Goal: Task Accomplishment & Management: Manage account settings

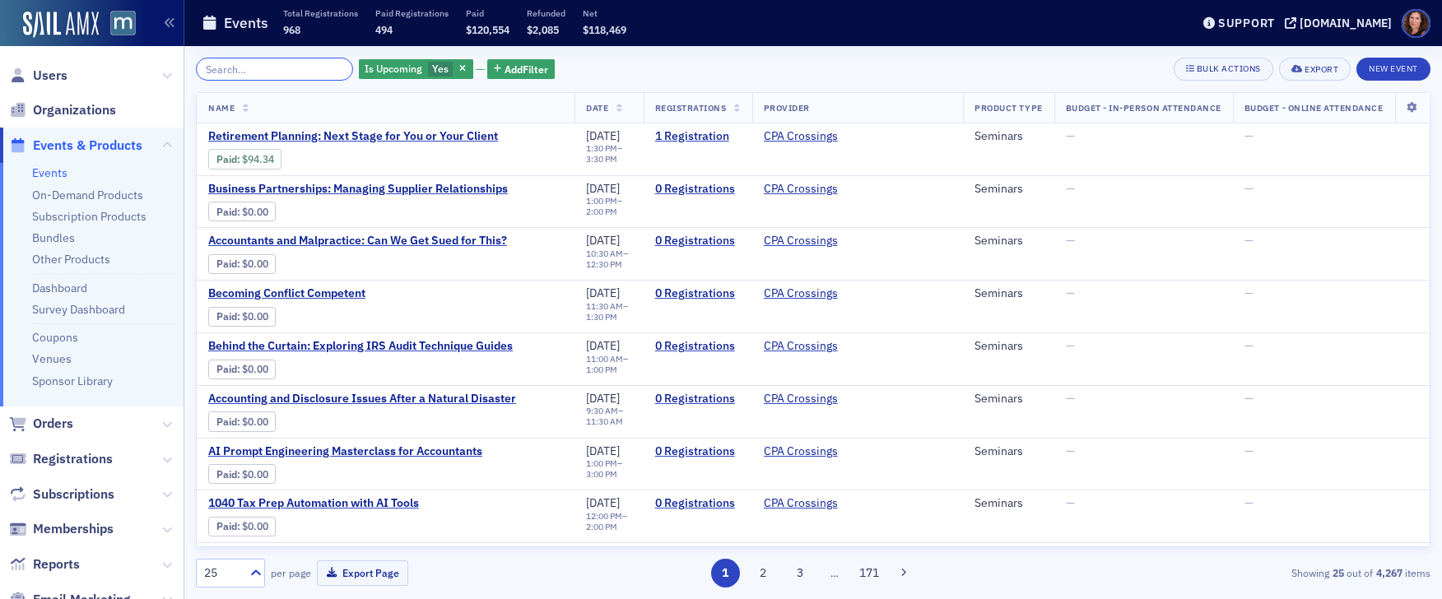
click at [235, 67] on input "search" at bounding box center [274, 69] width 157 height 23
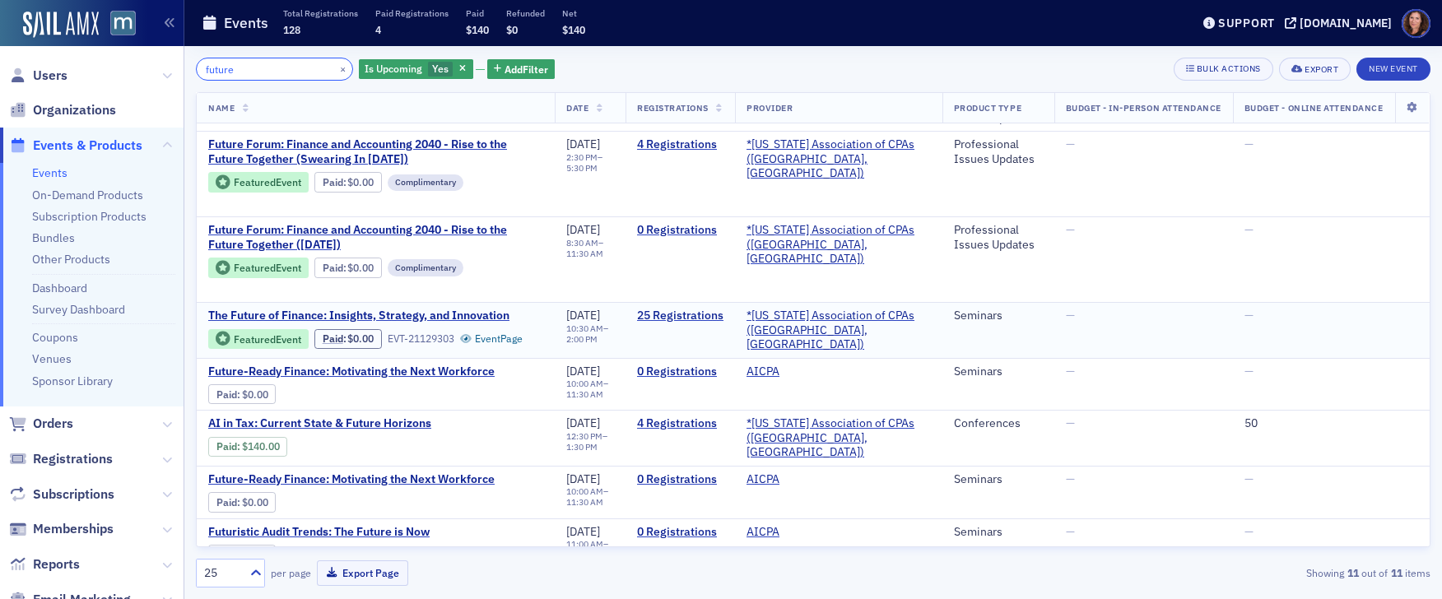
scroll to position [190, 0]
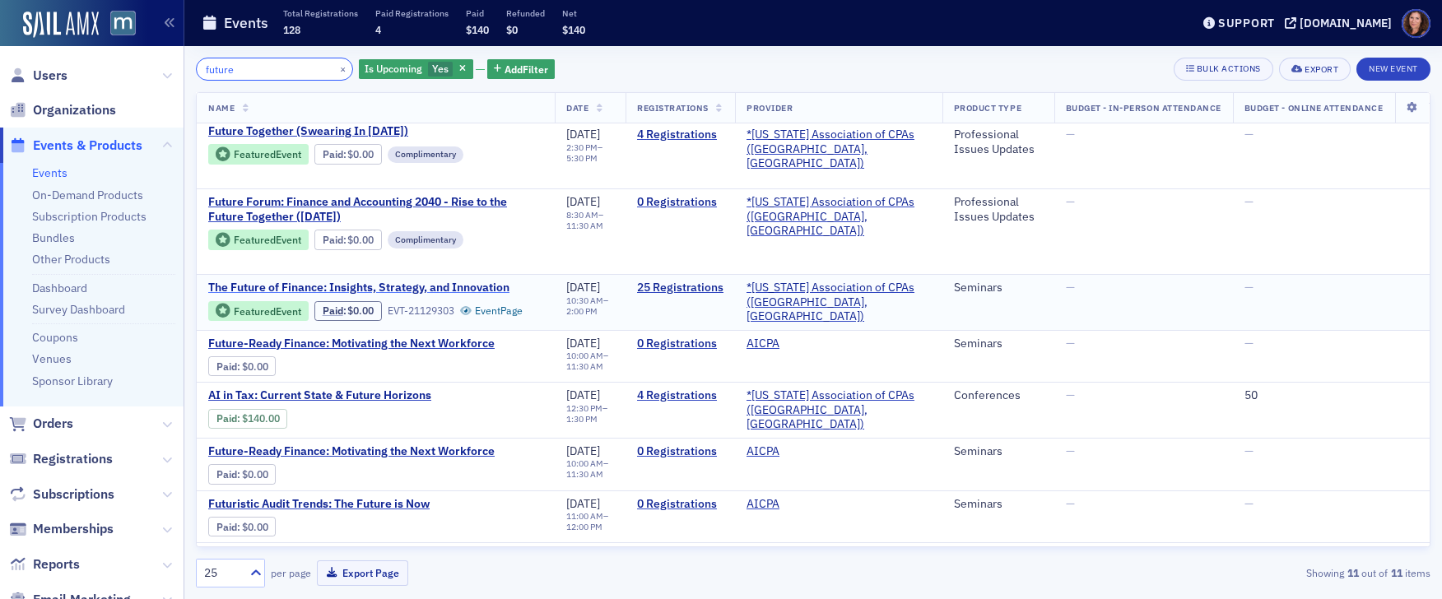
type input "future"
click at [415, 291] on span "The Future of Finance: Insights, Strategy, and Innovation" at bounding box center [358, 288] width 301 height 15
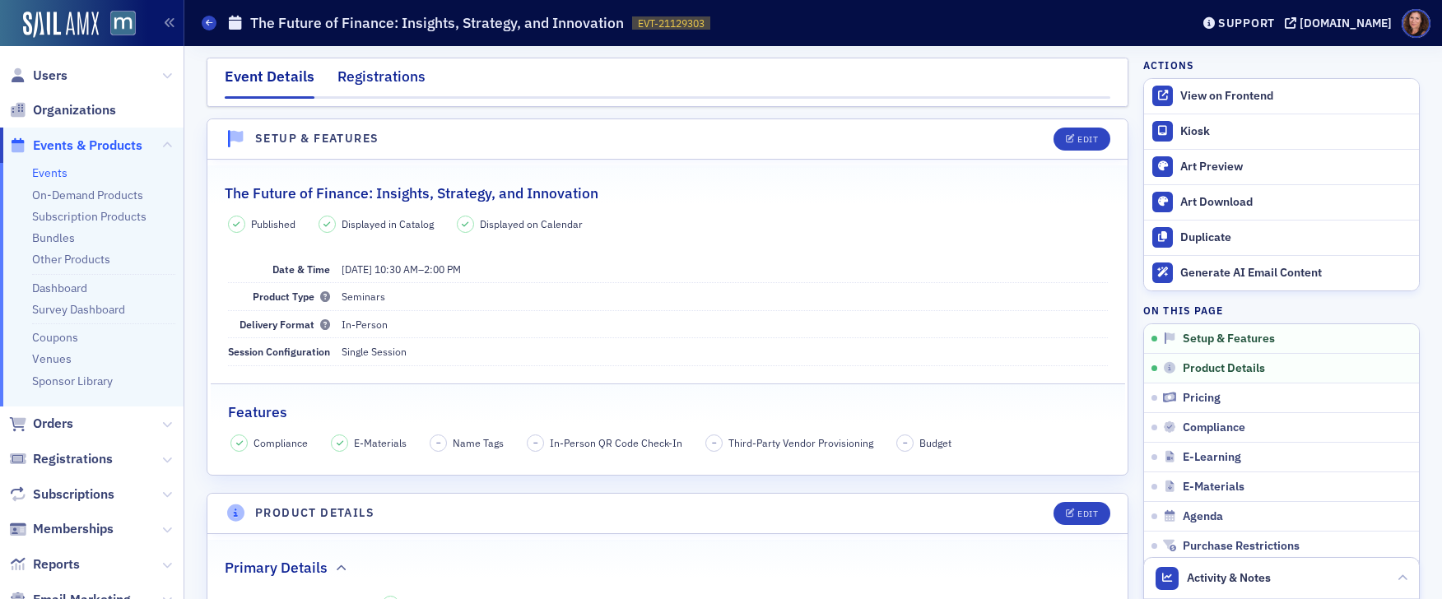
click at [384, 79] on div "Registrations" at bounding box center [381, 81] width 88 height 30
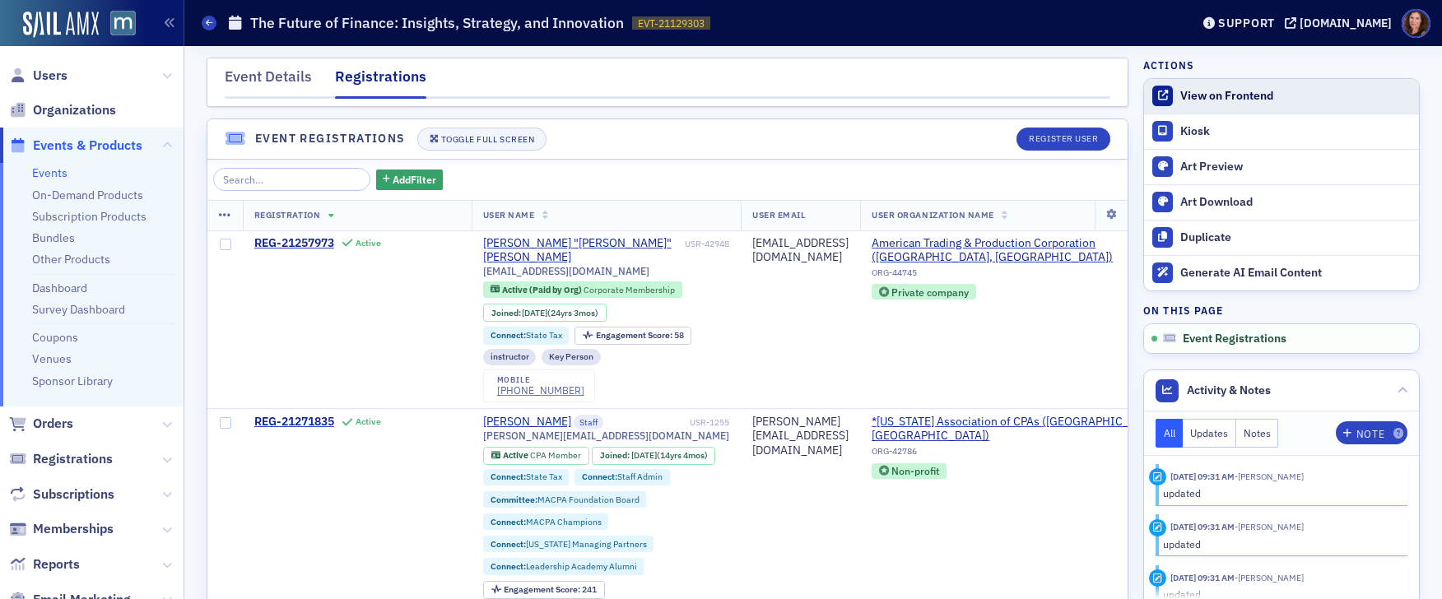
click at [1208, 95] on div "View on Frontend" at bounding box center [1295, 96] width 230 height 15
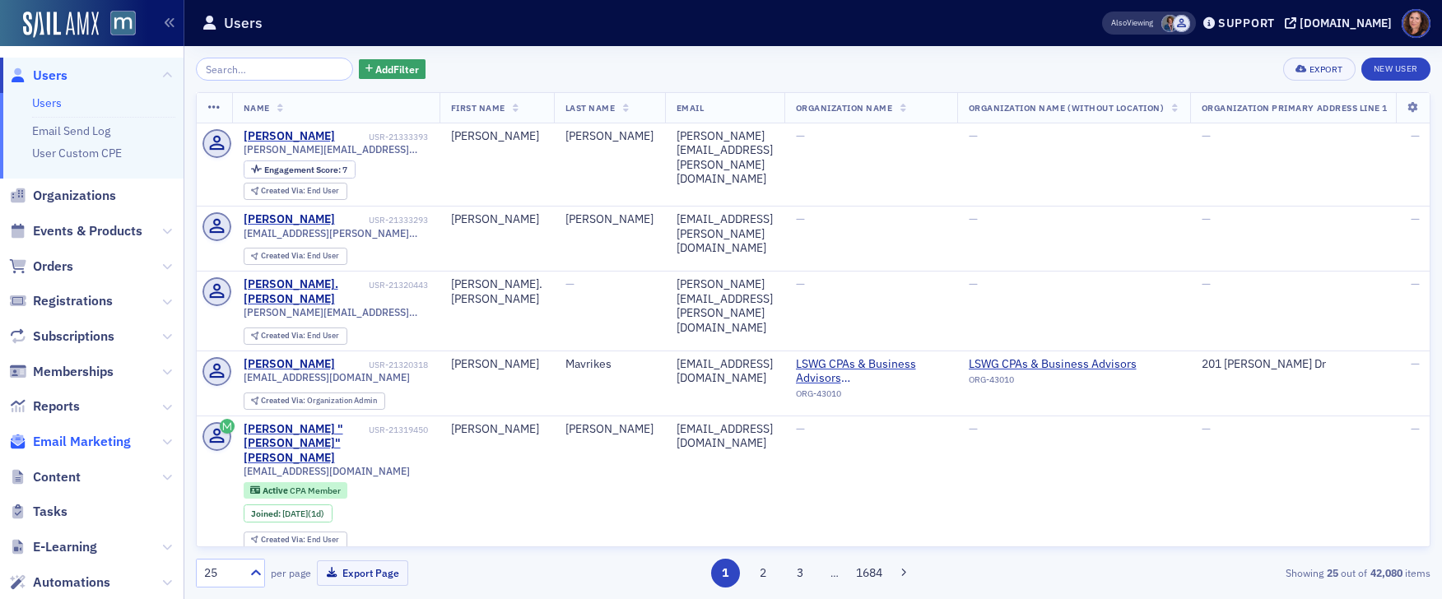
click at [66, 446] on span "Email Marketing" at bounding box center [82, 442] width 98 height 18
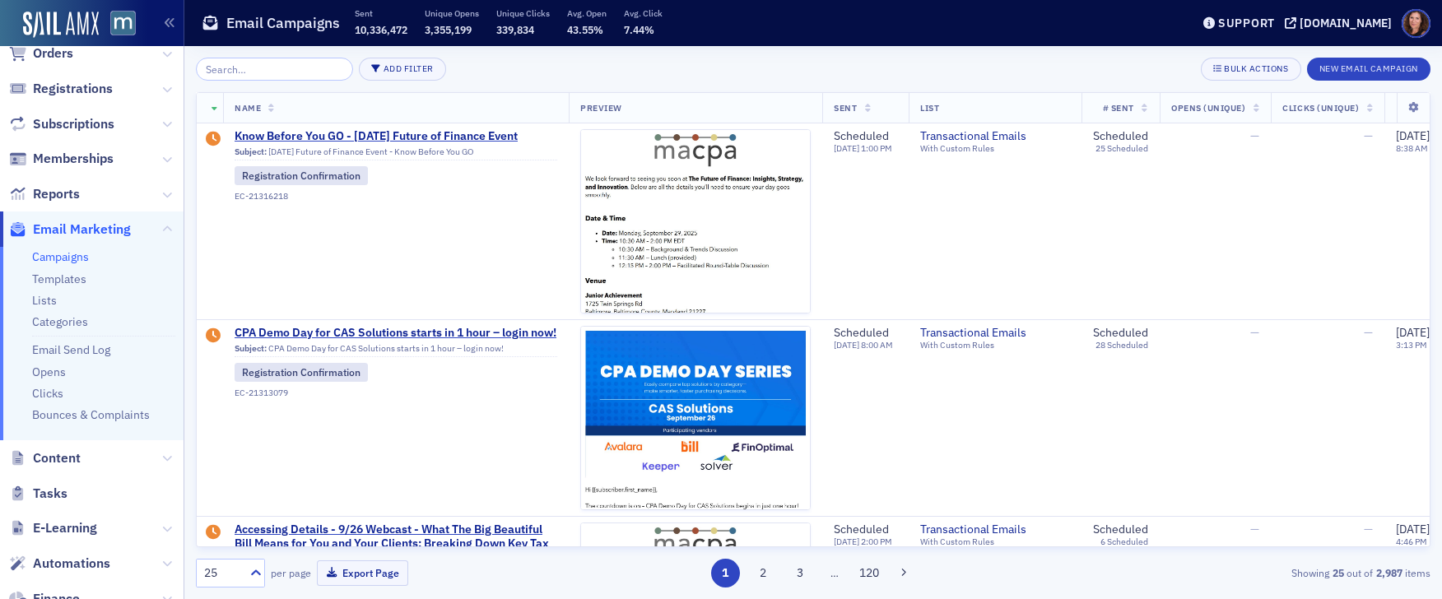
scroll to position [128, 0]
click at [64, 257] on link "Campaigns" at bounding box center [60, 256] width 57 height 15
click at [370, 137] on span "Know Before You GO - 9/29/2025 Future of Finance Event" at bounding box center [396, 136] width 323 height 15
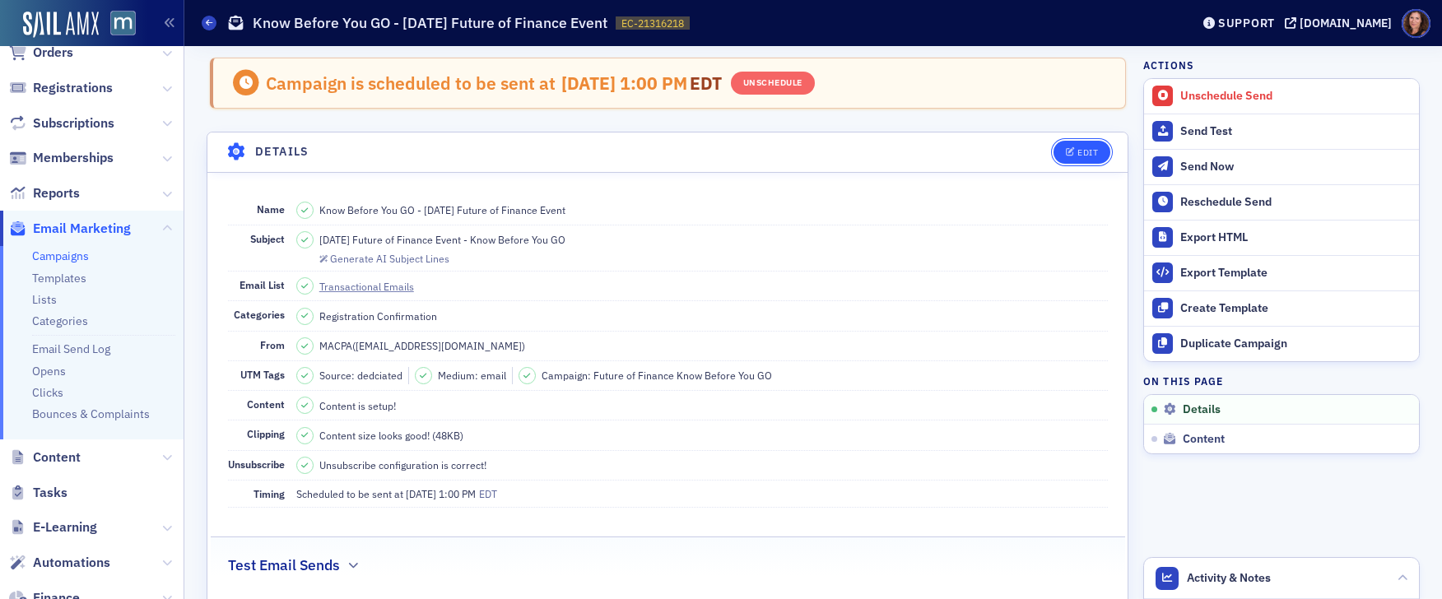
click at [1077, 152] on div "Edit" at bounding box center [1087, 152] width 21 height 9
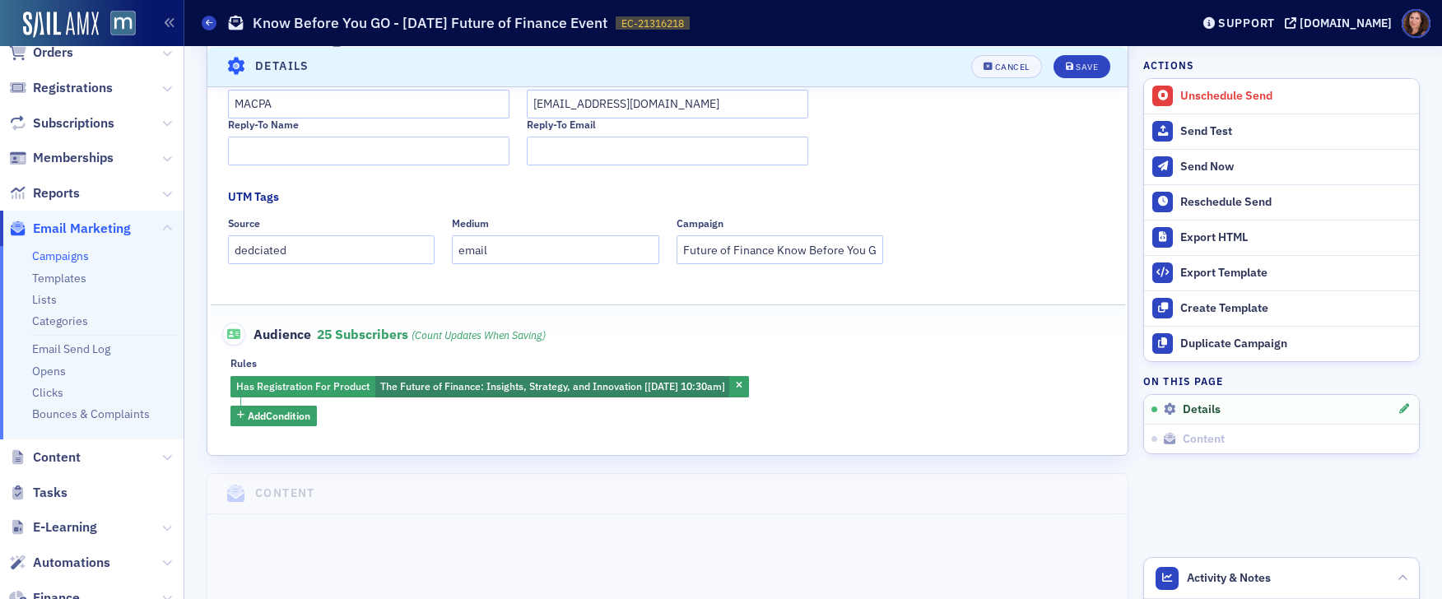
scroll to position [472, 0]
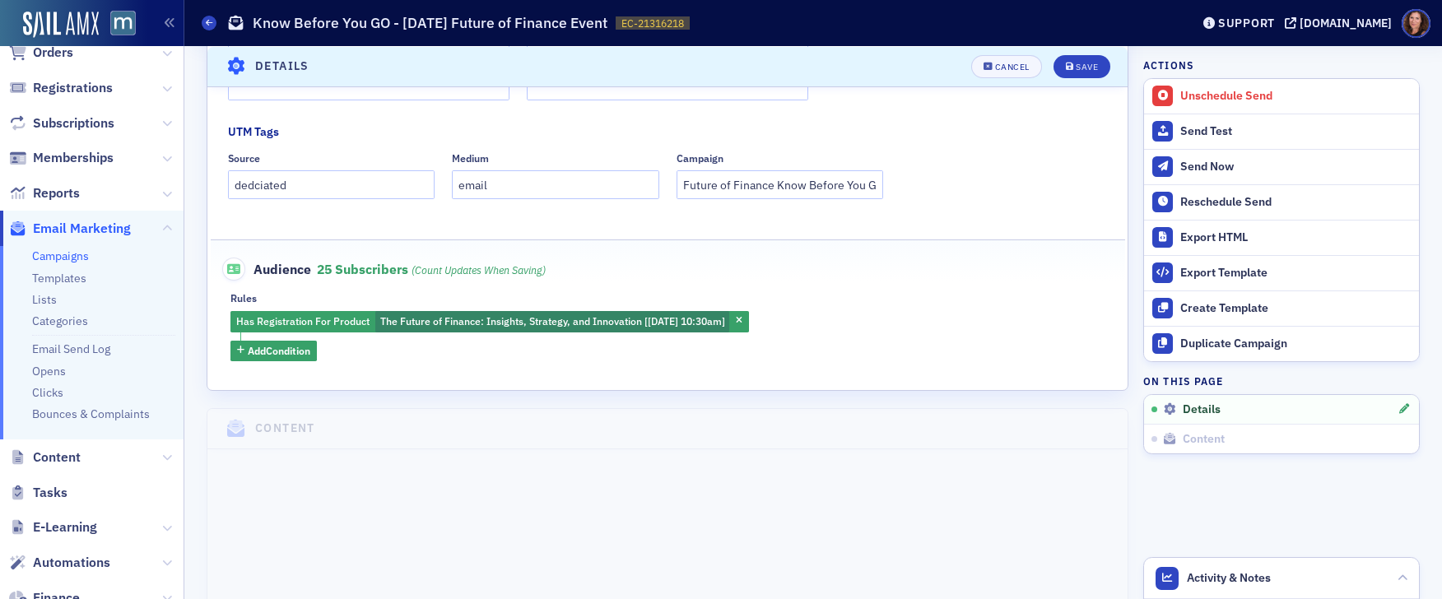
click at [1013, 50] on header "Details Cancel Save" at bounding box center [667, 66] width 920 height 40
click at [1008, 65] on div "Cancel" at bounding box center [1012, 66] width 35 height 9
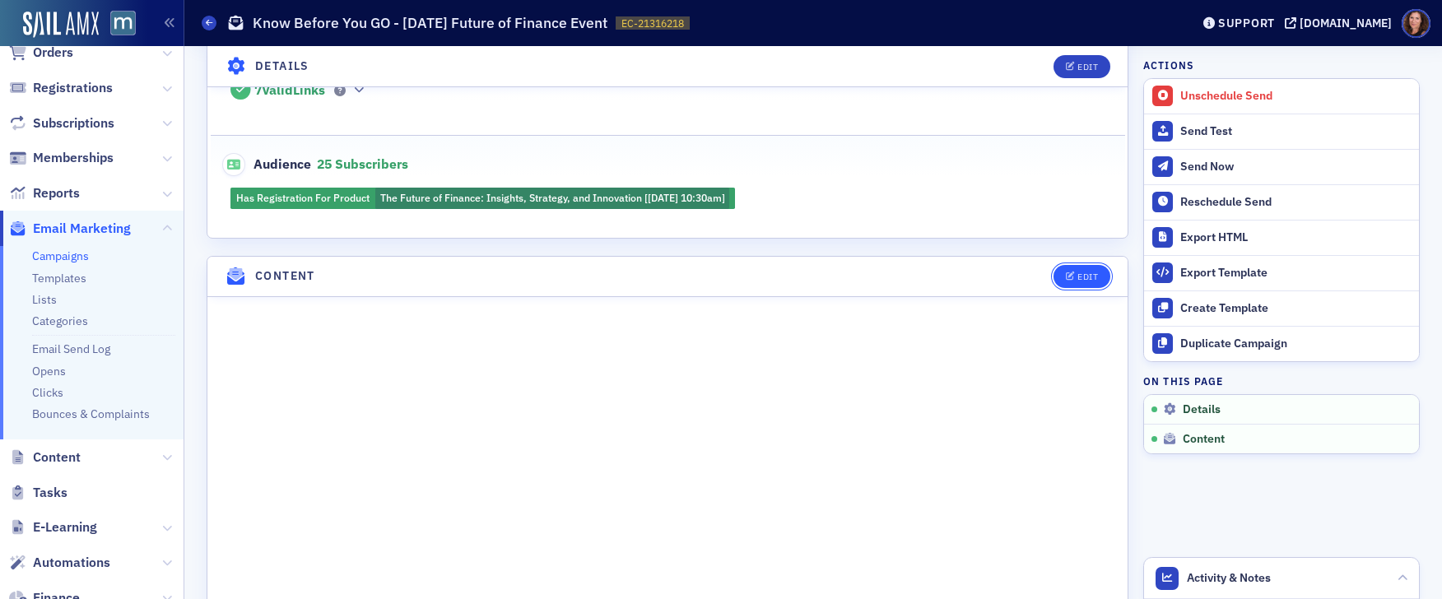
click at [1079, 282] on div "Edit" at bounding box center [1087, 276] width 21 height 9
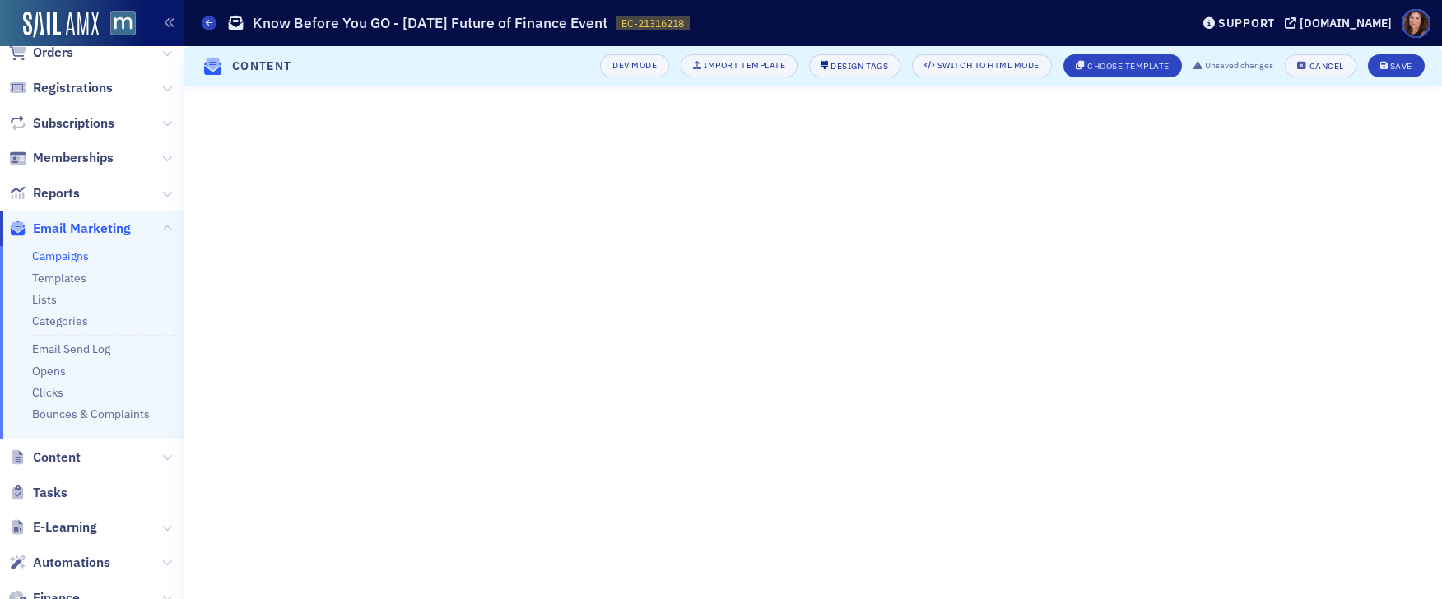
scroll to position [216, 0]
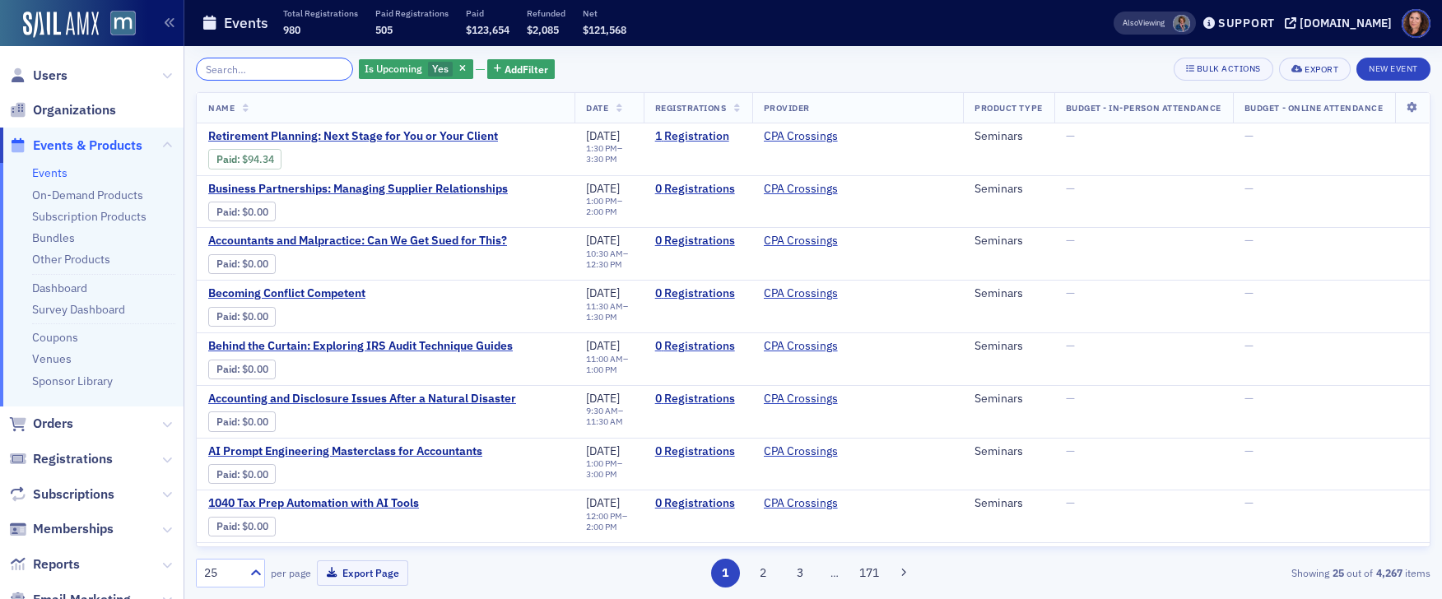
click at [249, 65] on input "search" at bounding box center [274, 69] width 157 height 23
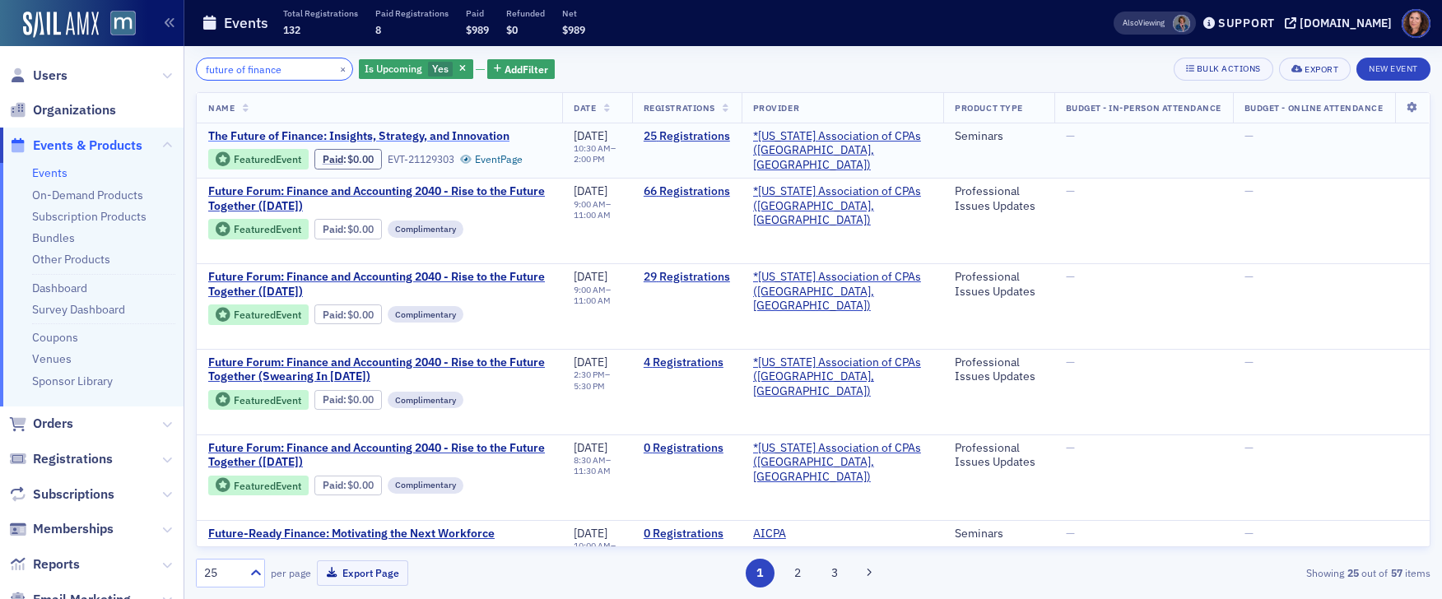
type input "future of finance"
click at [458, 133] on span "The Future of Finance: Insights, Strategy, and Innovation" at bounding box center [358, 136] width 301 height 15
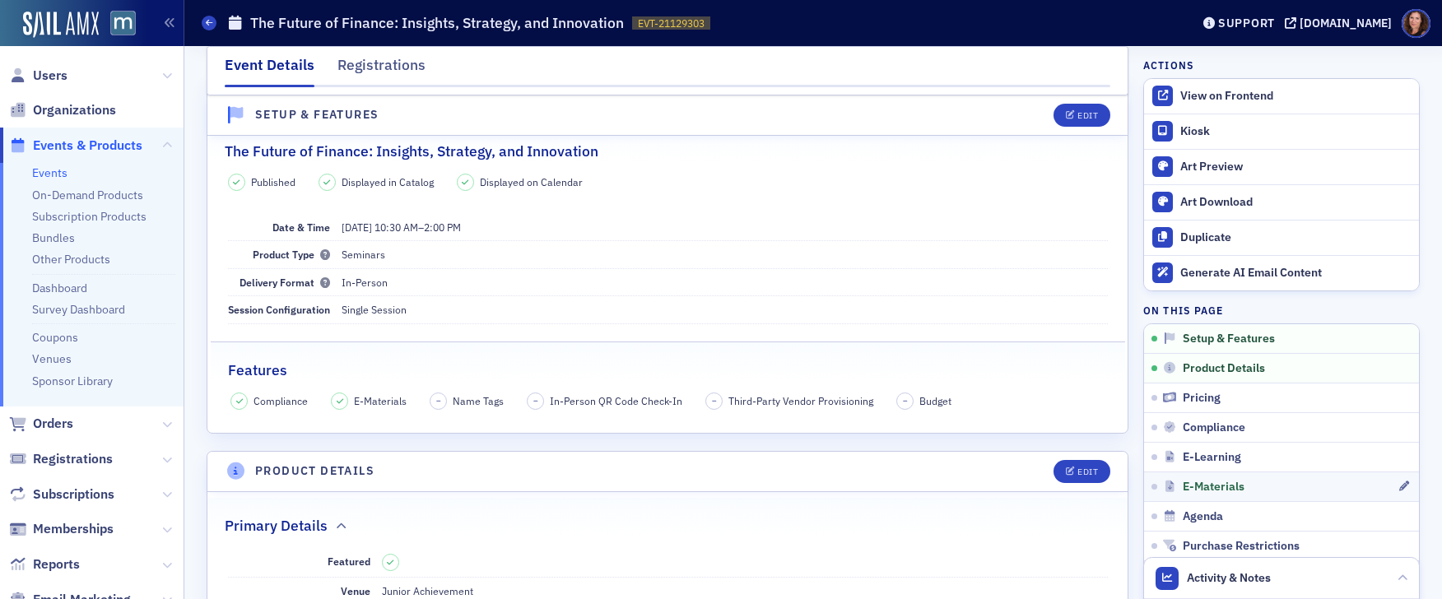
click at [1243, 482] on div "E-Materials" at bounding box center [1280, 487] width 235 height 15
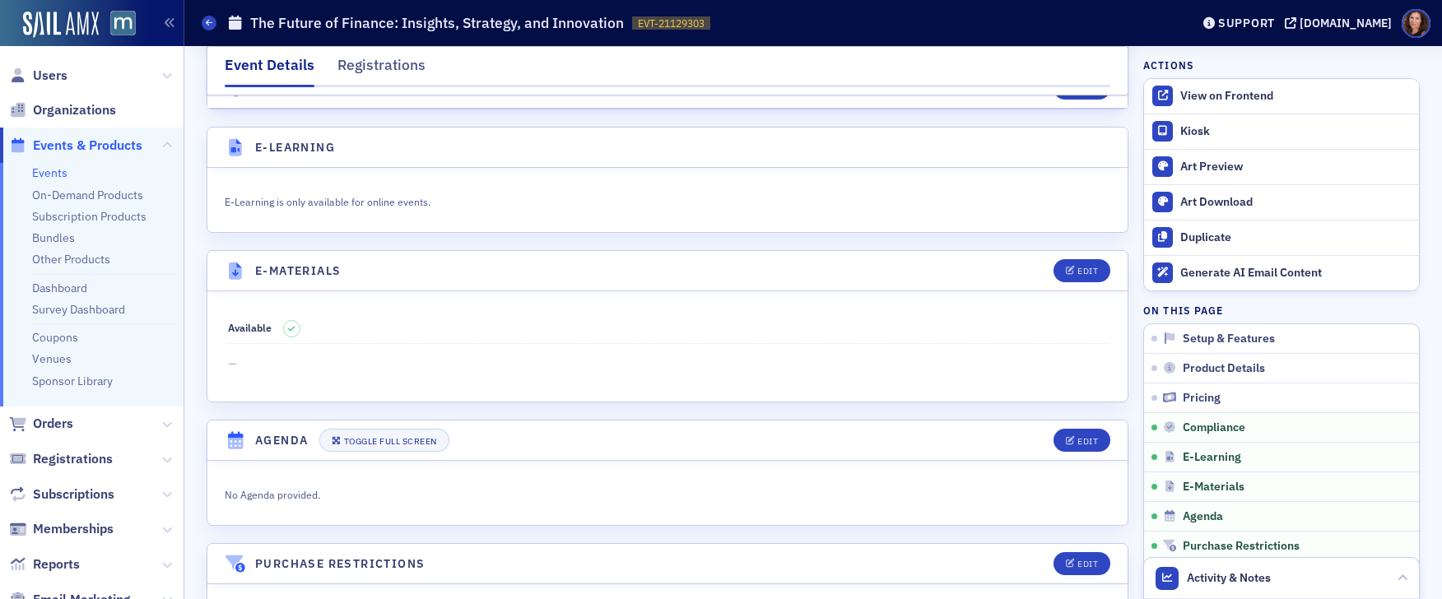
scroll to position [2228, 0]
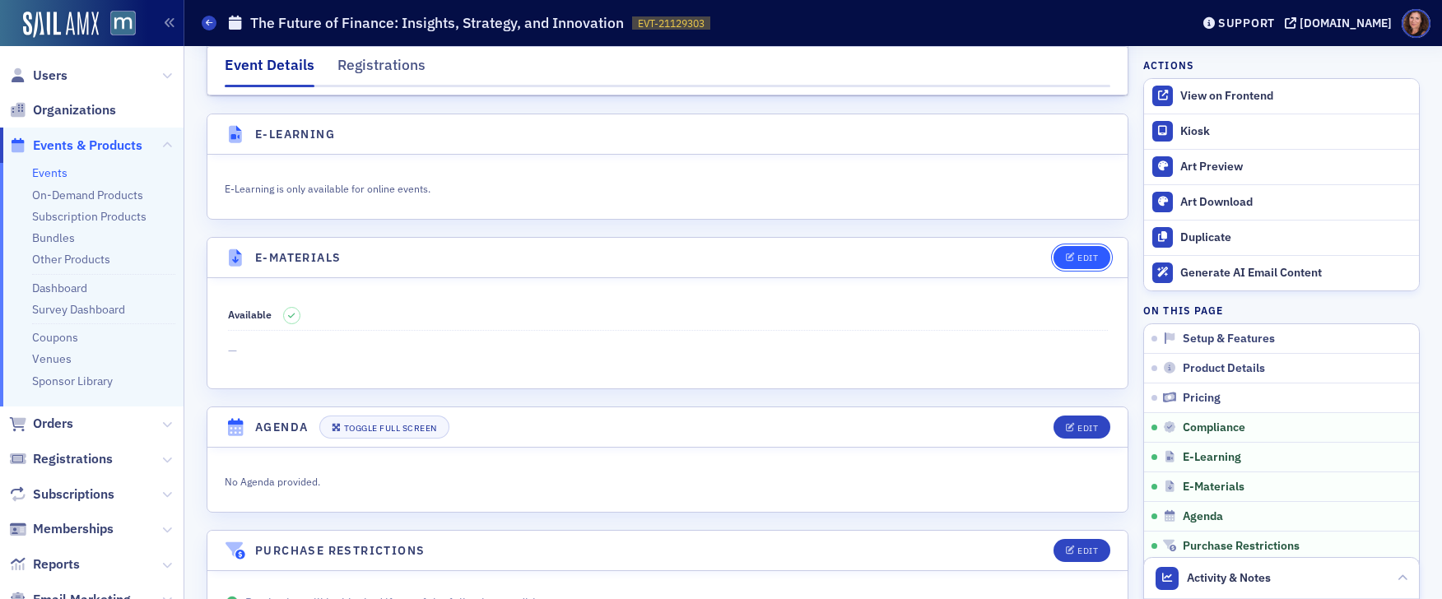
click at [1067, 254] on icon "button" at bounding box center [1071, 258] width 10 height 9
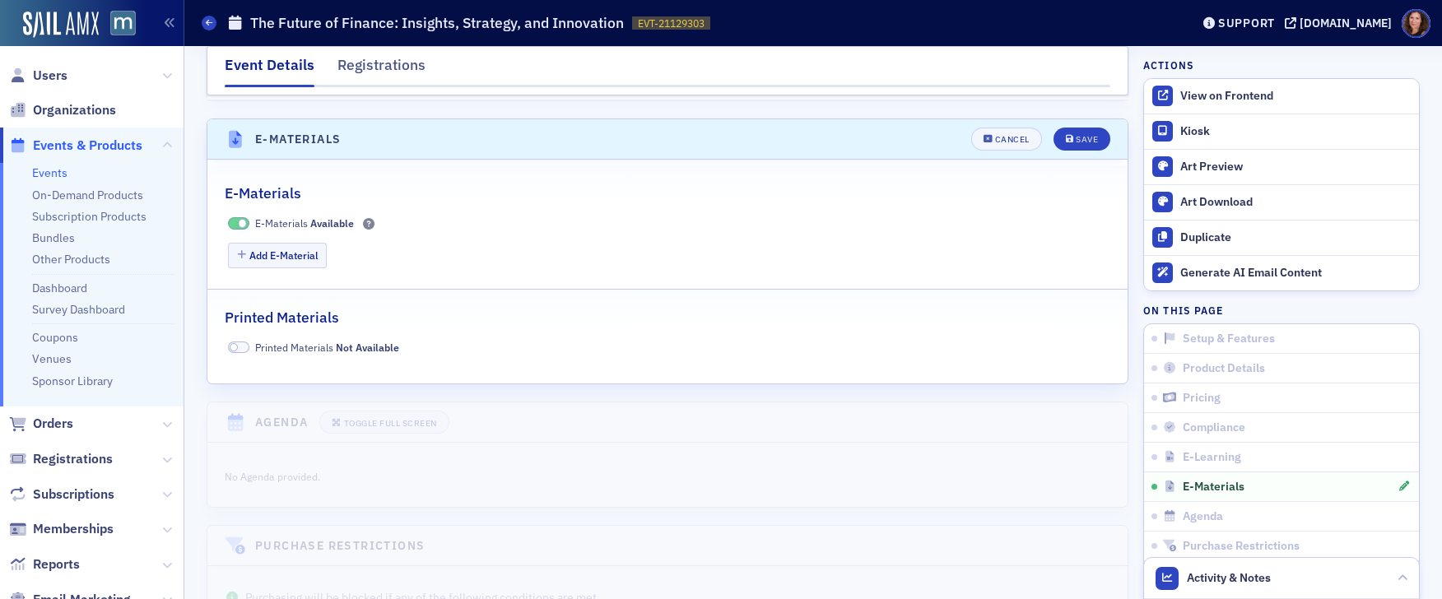
scroll to position [2349, 0]
click at [289, 240] on button "Add E-Material" at bounding box center [278, 253] width 100 height 26
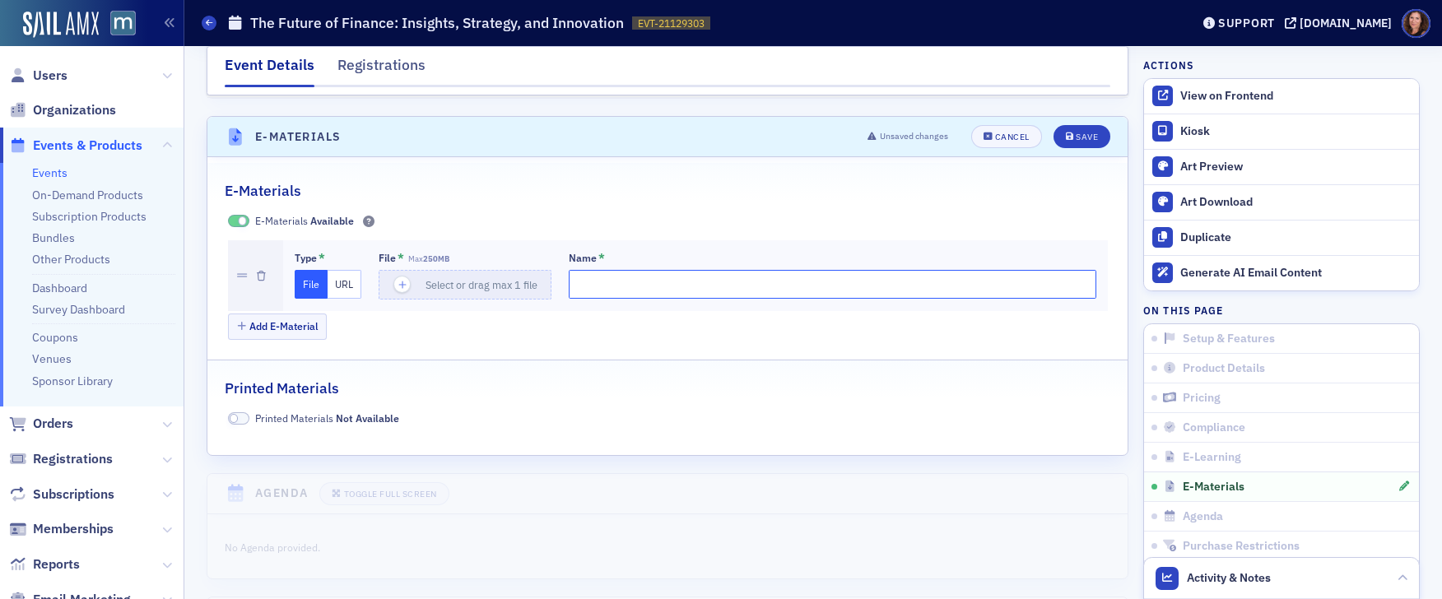
click at [628, 270] on input "Name *" at bounding box center [833, 284] width 528 height 29
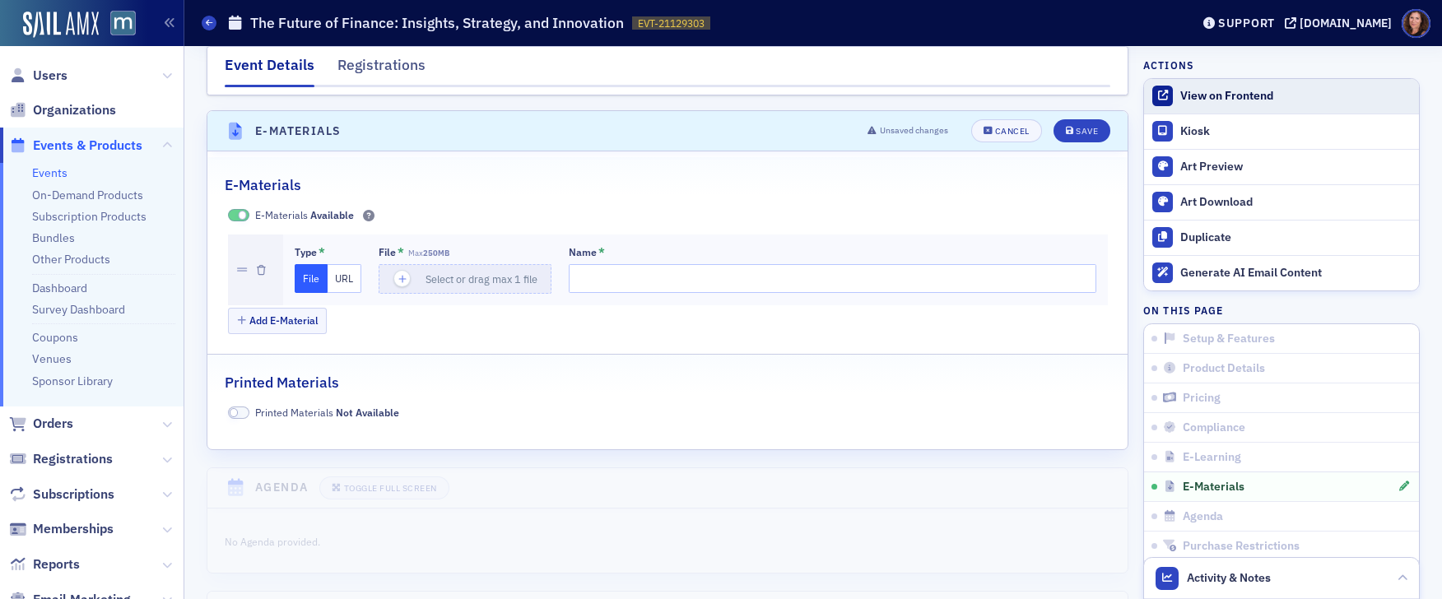
click at [1205, 93] on div "View on Frontend" at bounding box center [1295, 96] width 230 height 15
click at [622, 264] on input "Name *" at bounding box center [833, 278] width 528 height 29
paste input "https://drive.google.com/drive/folders/1HQsduTHnUC0QgLqjlvTmZr4soK88FSa6?usp=dr…"
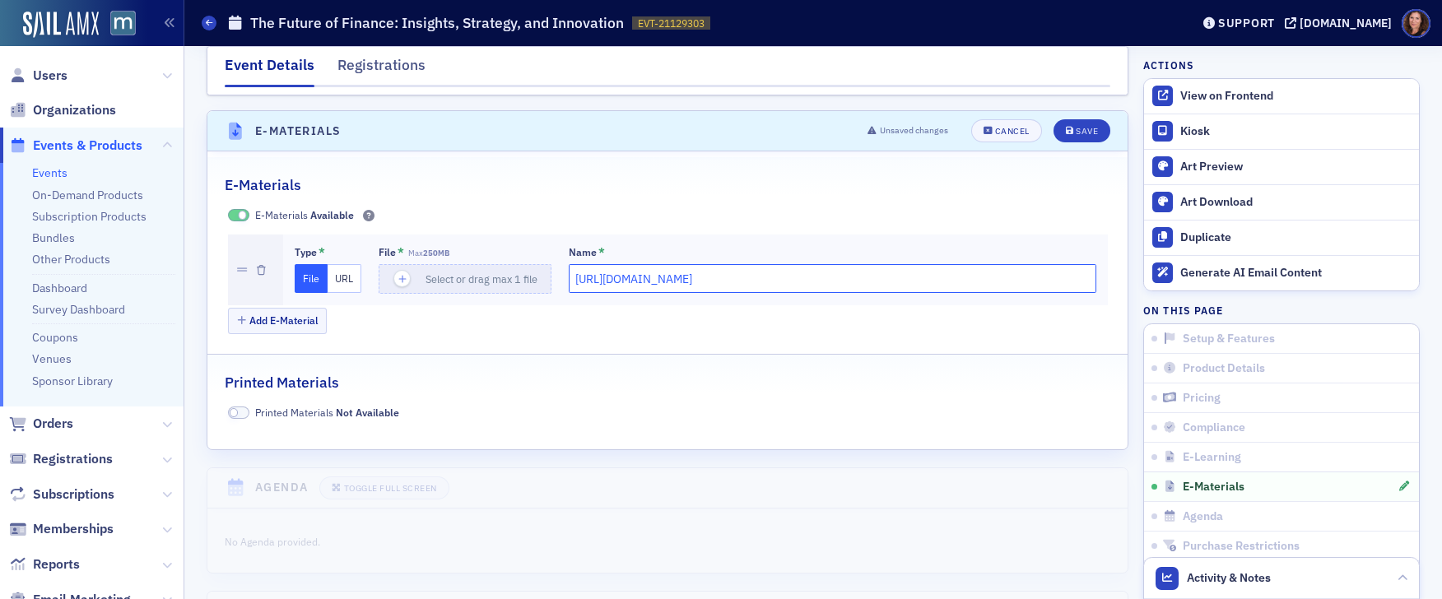
type input "https://drive.google.com/drive/folders/1HQsduTHnUC0QgLqjlvTmZr4soK88FSa6?usp=dr…"
click at [1076, 127] on div "Save" at bounding box center [1087, 131] width 22 height 9
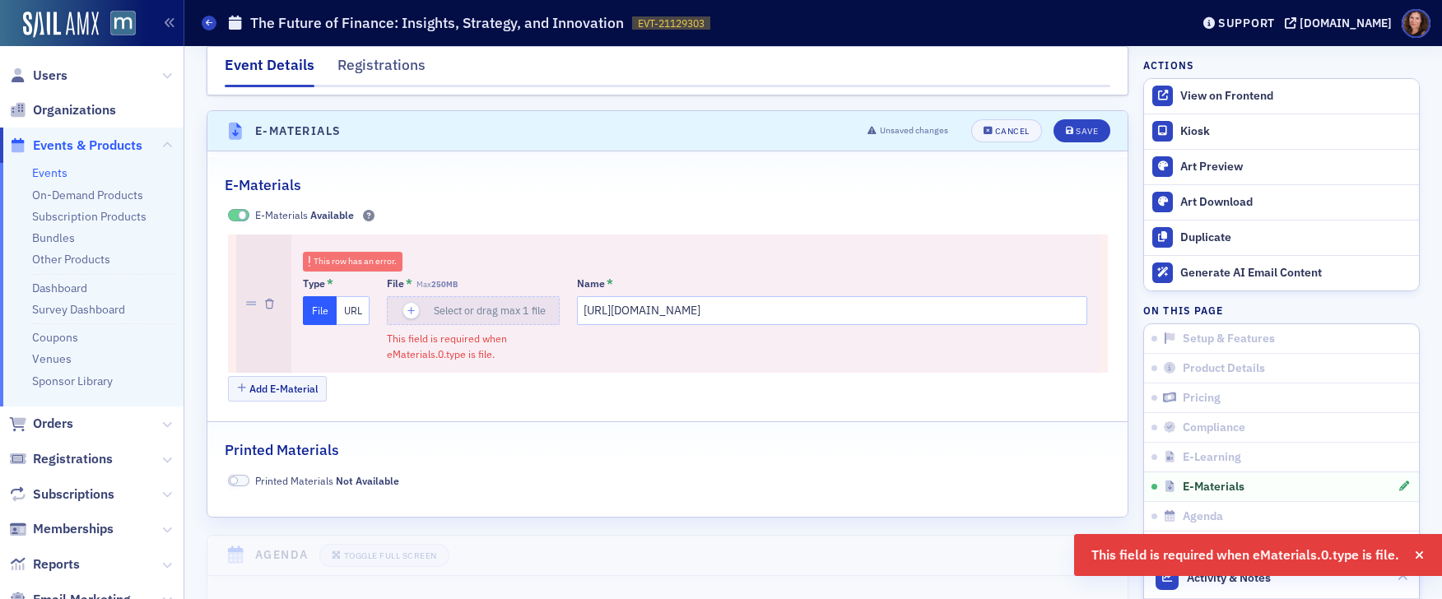
click at [356, 296] on button "URL" at bounding box center [354, 310] width 34 height 29
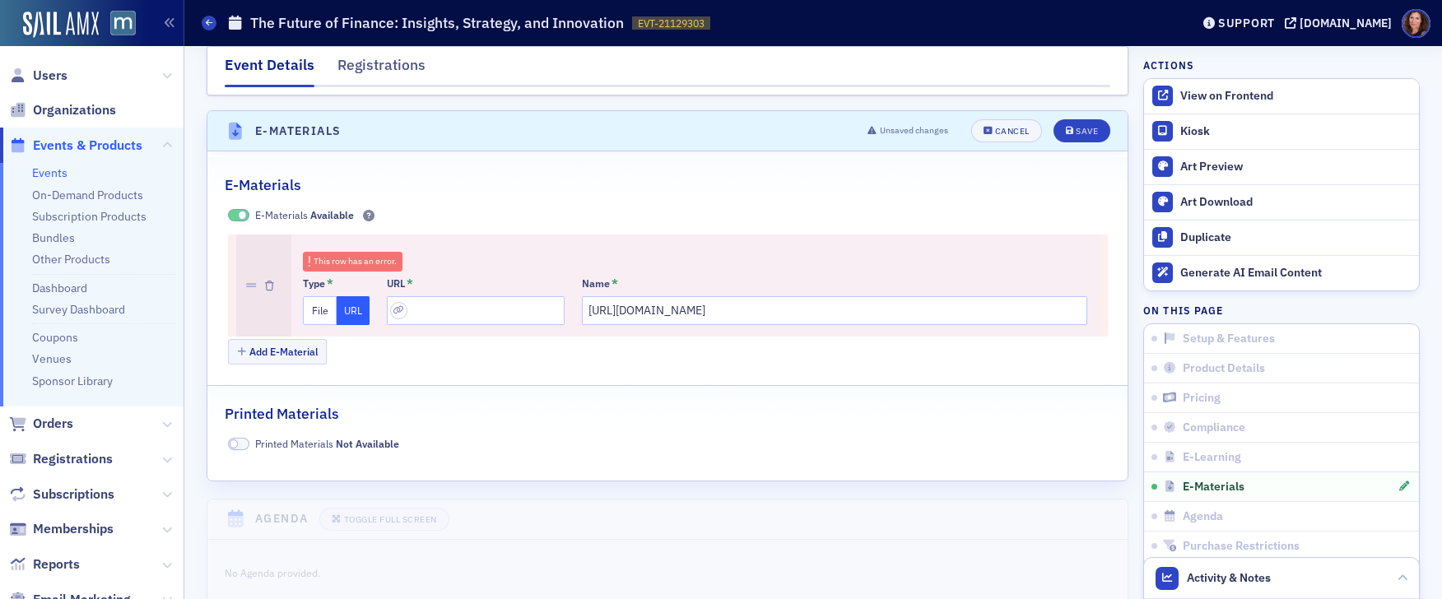
click at [320, 296] on button "File" at bounding box center [320, 310] width 34 height 29
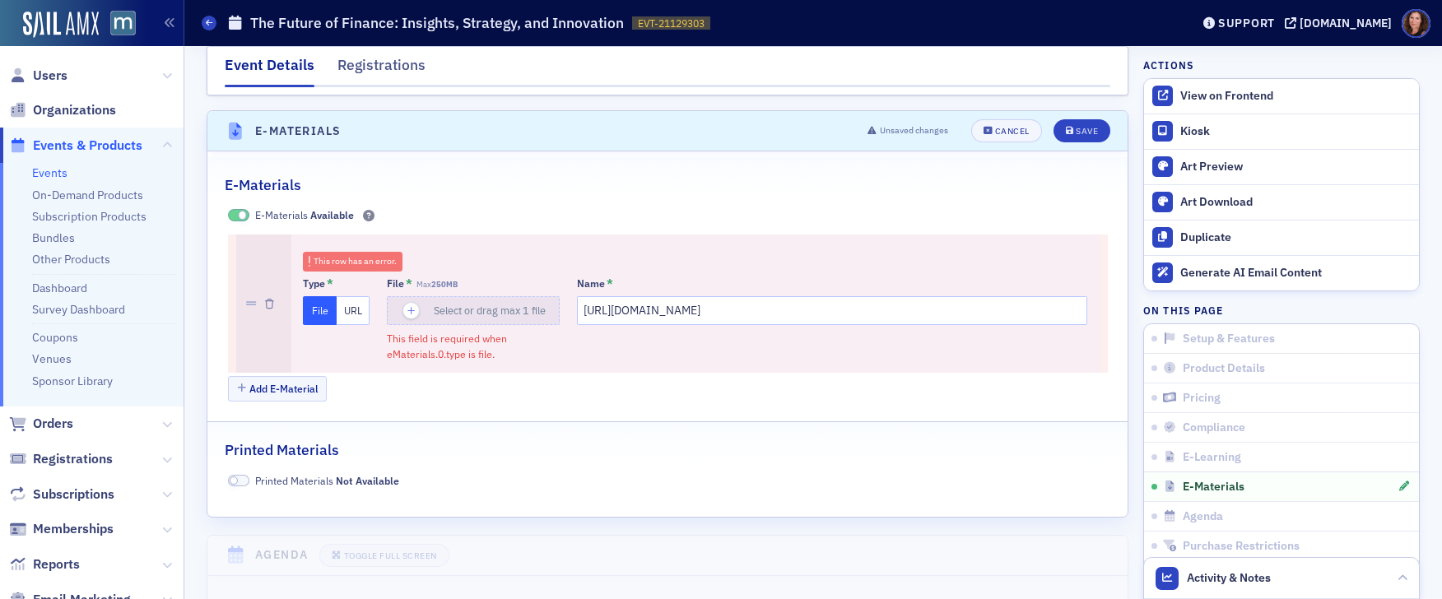
click at [343, 296] on button "URL" at bounding box center [354, 310] width 34 height 29
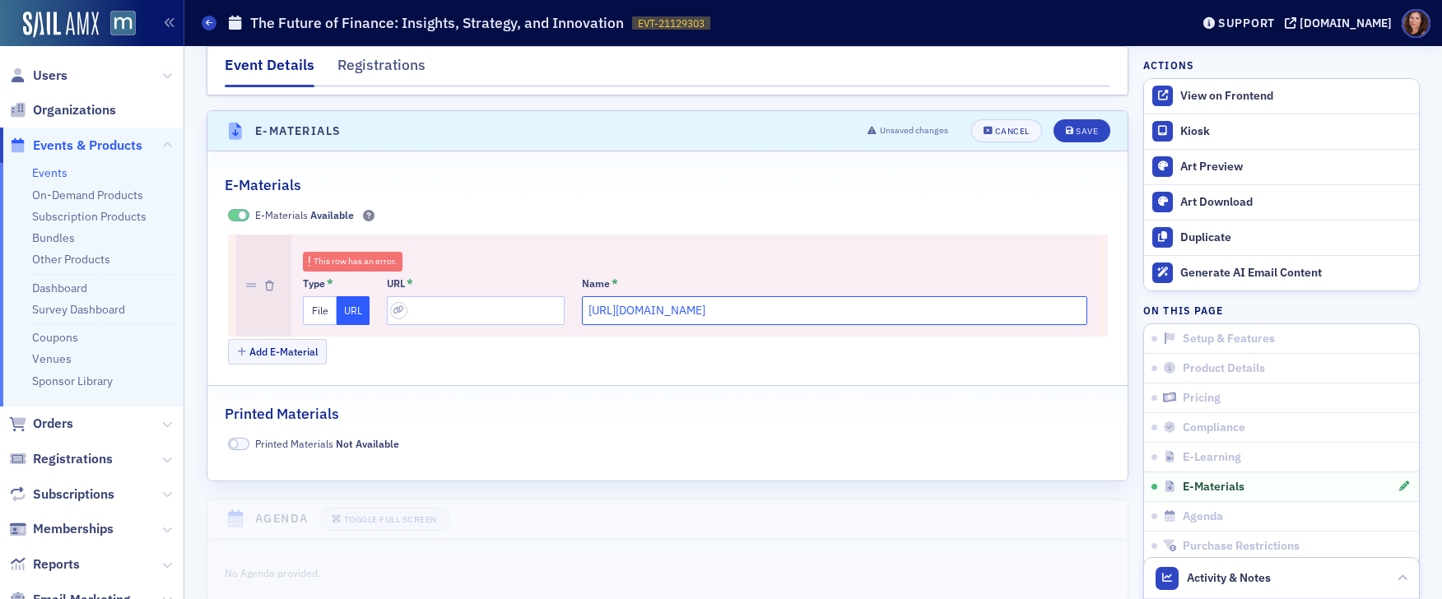
click at [634, 296] on input "https://drive.google.com/drive/folders/1HQsduTHnUC0QgLqjlvTmZr4soK88FSa6?usp=dr…" at bounding box center [834, 310] width 505 height 29
click at [466, 296] on input "url" at bounding box center [476, 310] width 178 height 29
paste input "https://drive.google.com/drive/folders/1HQsduTHnUC0QgLqjlvTmZr4soK88FSa6?usp=dr…"
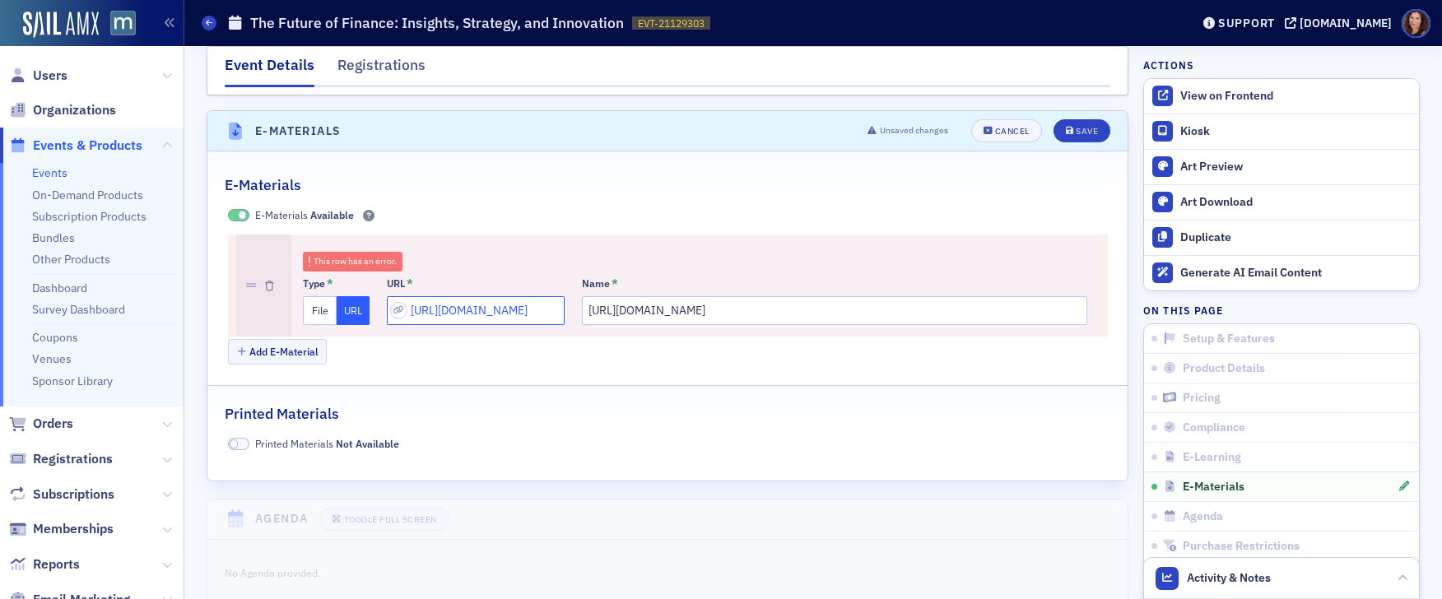
scroll to position [0, 375]
type input "https://drive.google.com/drive/folders/1HQsduTHnUC0QgLqjlvTmZr4soK88FSa6?usp=dr…"
click at [647, 296] on input "https://drive.google.com/drive/folders/1HQsduTHnUC0QgLqjlvTmZr4soK88FSa6?usp=dr…" at bounding box center [834, 310] width 505 height 29
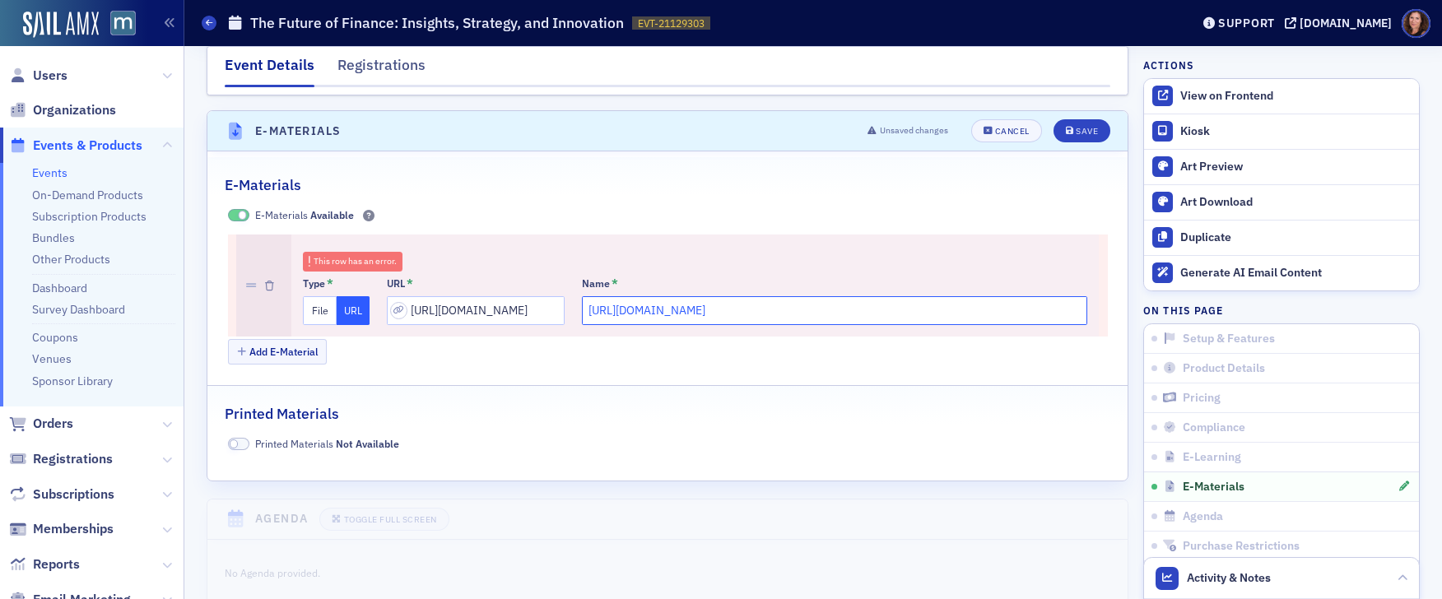
click at [647, 296] on input "https://drive.google.com/drive/folders/1HQsduTHnUC0QgLqjlvTmZr4soK88FSa6?usp=dr…" at bounding box center [834, 310] width 505 height 29
type input "B"
type input "Instructor Bios"
click at [277, 339] on button "Add E-Material" at bounding box center [278, 352] width 100 height 26
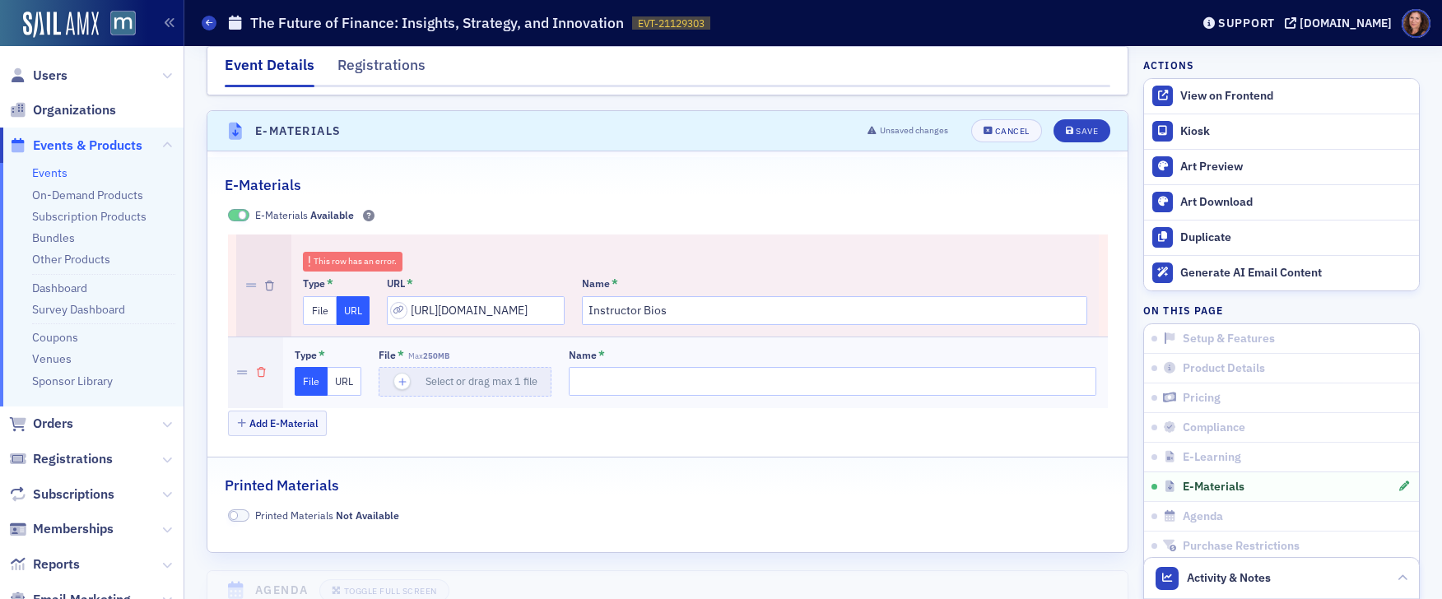
click at [258, 368] on icon "button" at bounding box center [261, 373] width 9 height 10
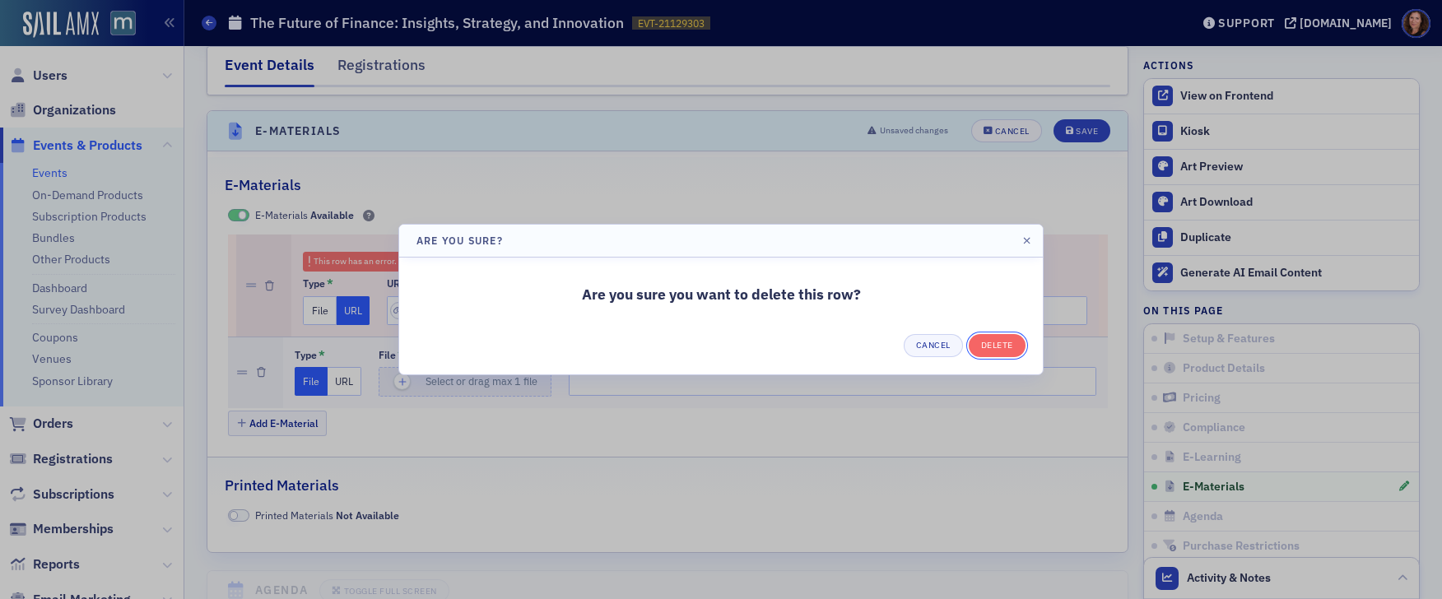
click at [1006, 349] on button "Delete" at bounding box center [997, 345] width 57 height 23
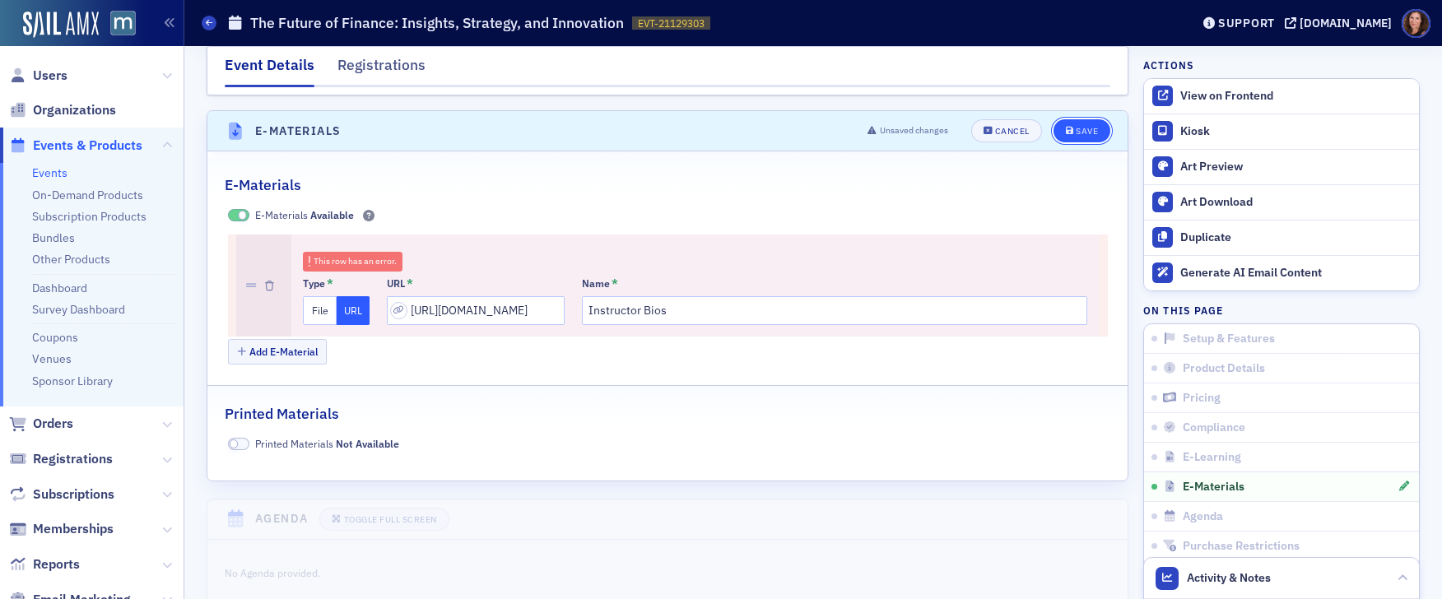
click at [1091, 119] on button "Save" at bounding box center [1082, 130] width 57 height 23
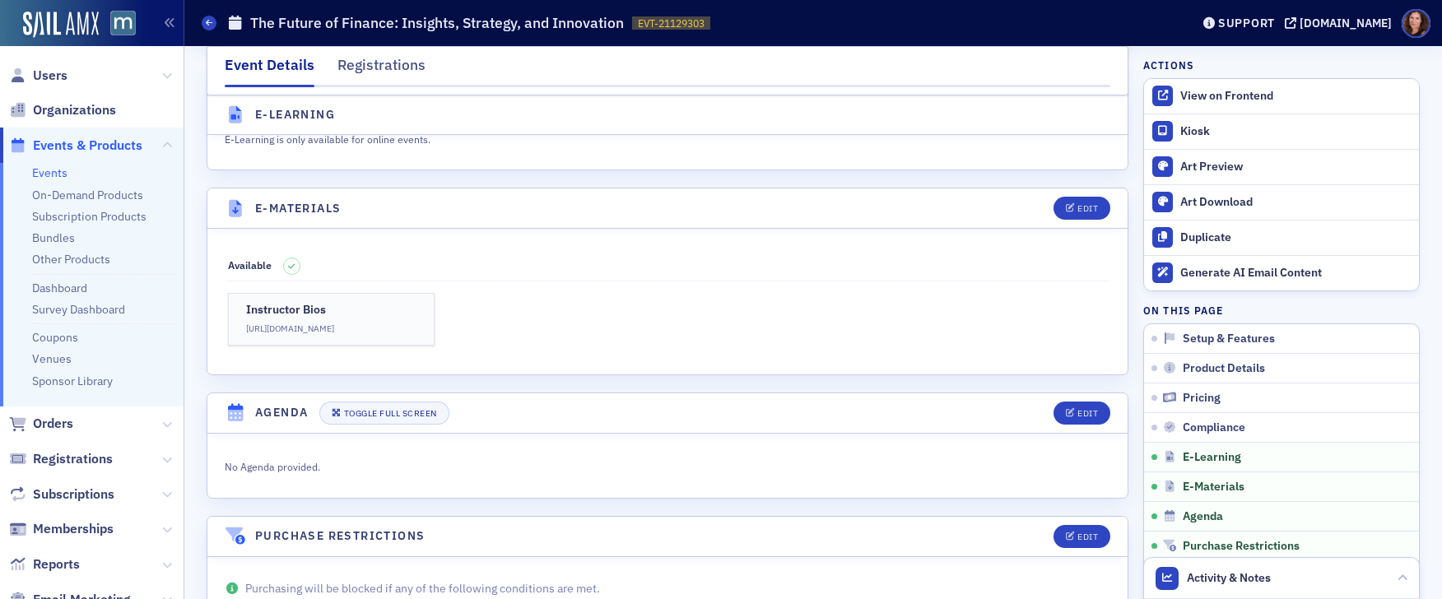
scroll to position [2273, 0]
